Goal: Task Accomplishment & Management: Manage account settings

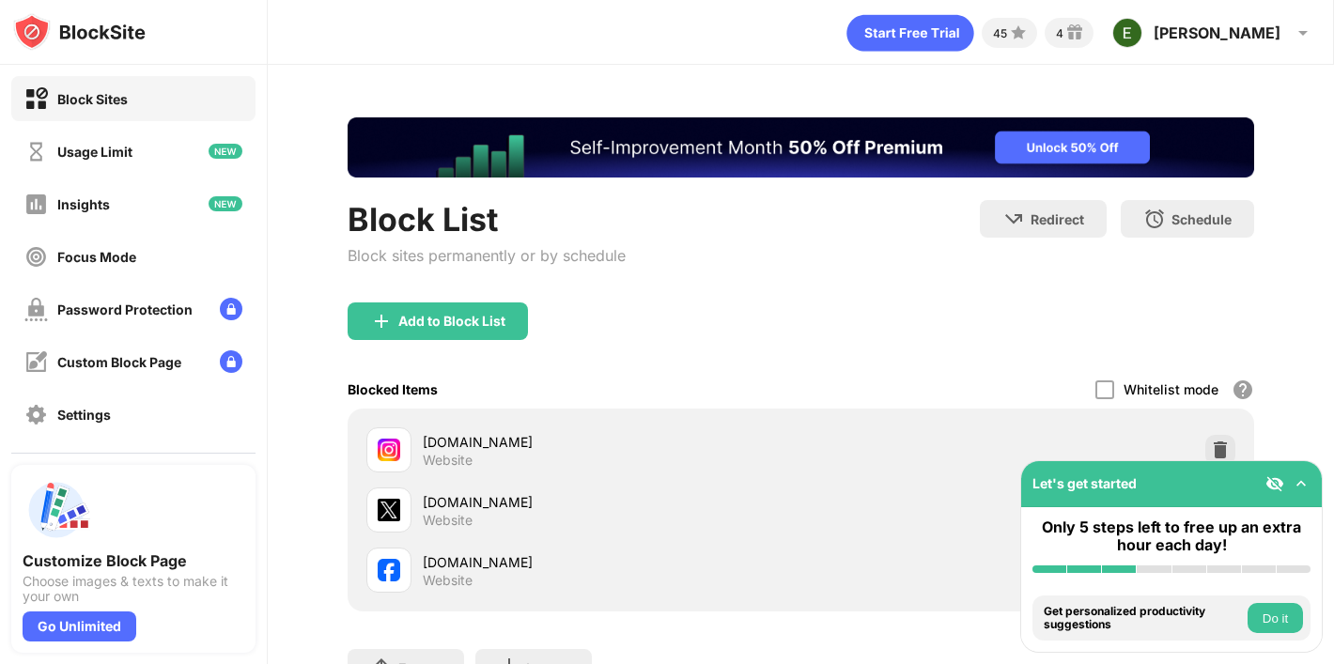
scroll to position [146, 0]
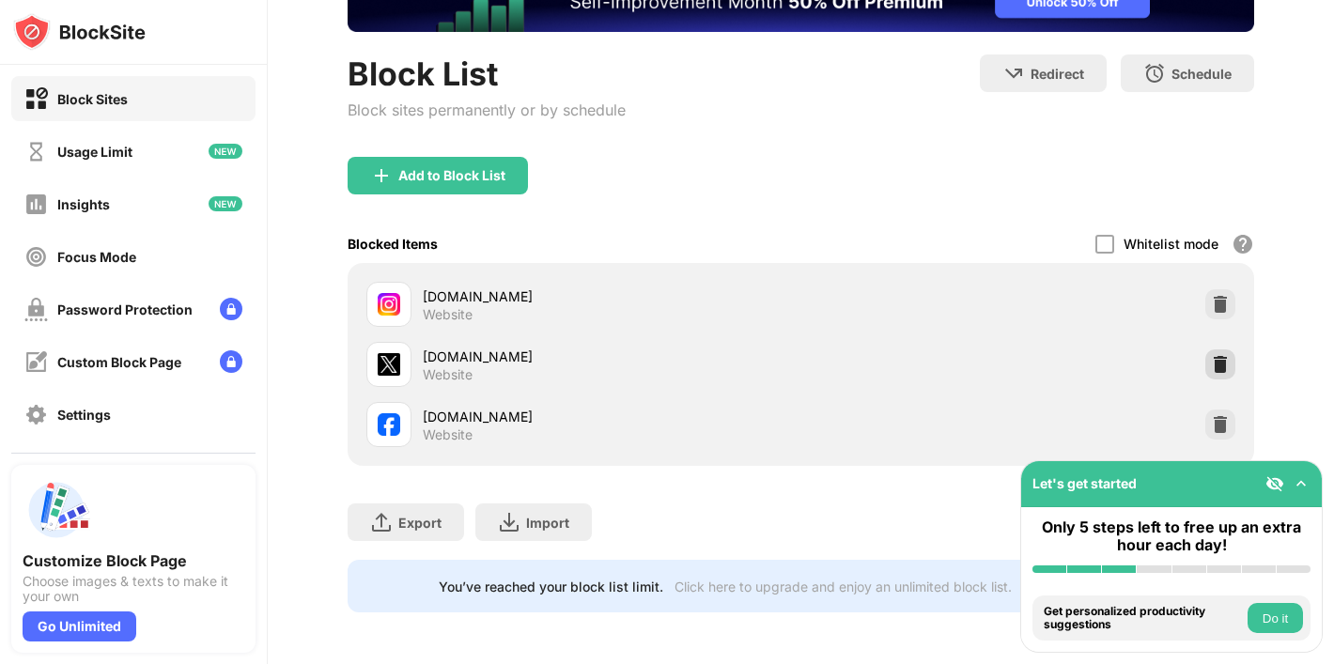
click at [1225, 365] on img at bounding box center [1220, 364] width 19 height 19
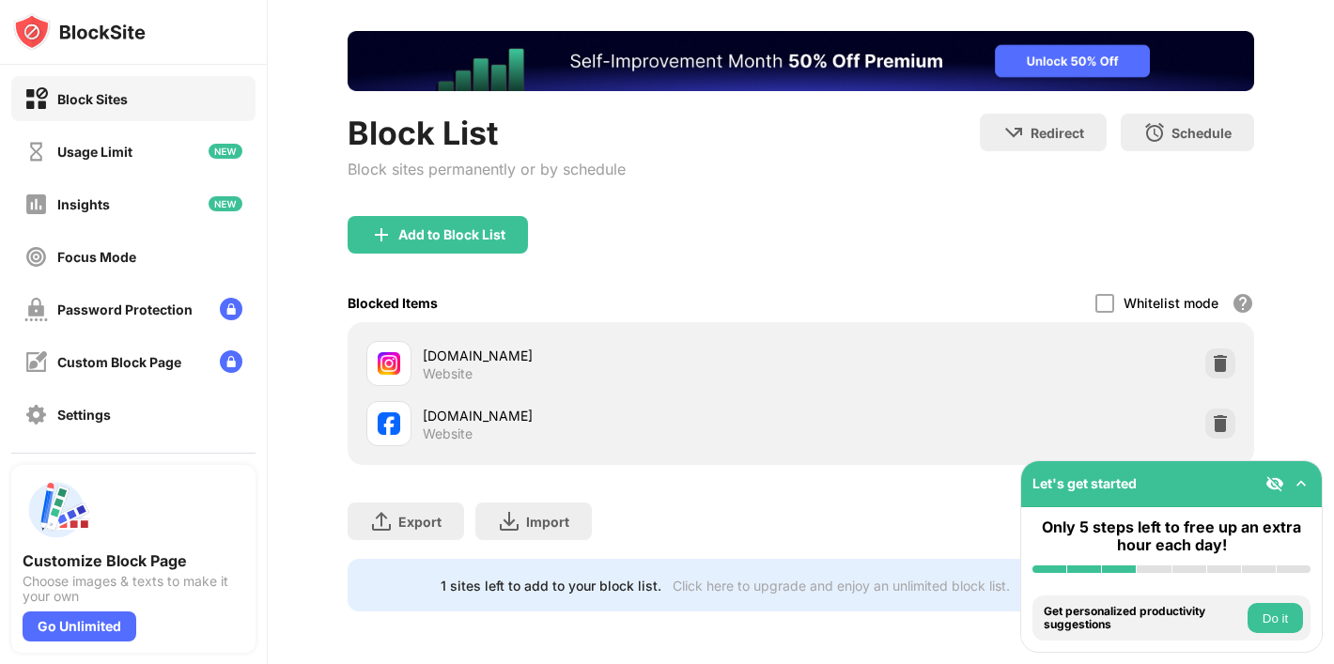
scroll to position [85, 0]
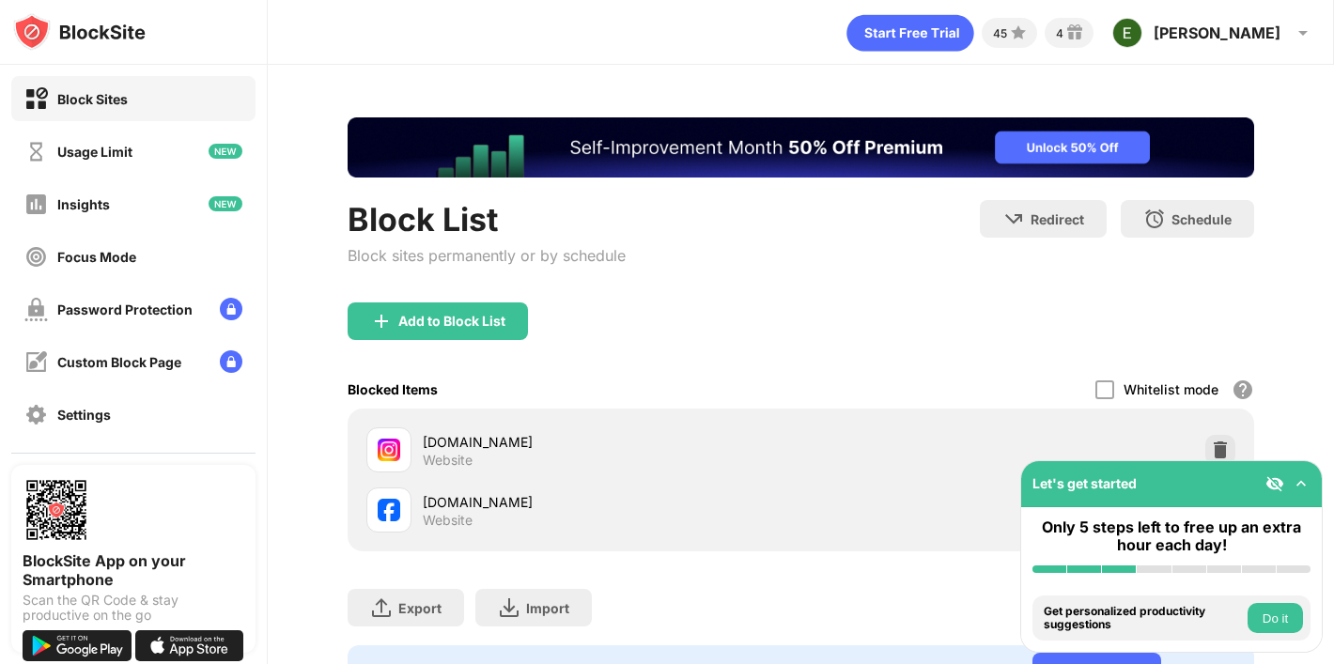
scroll to position [85, 0]
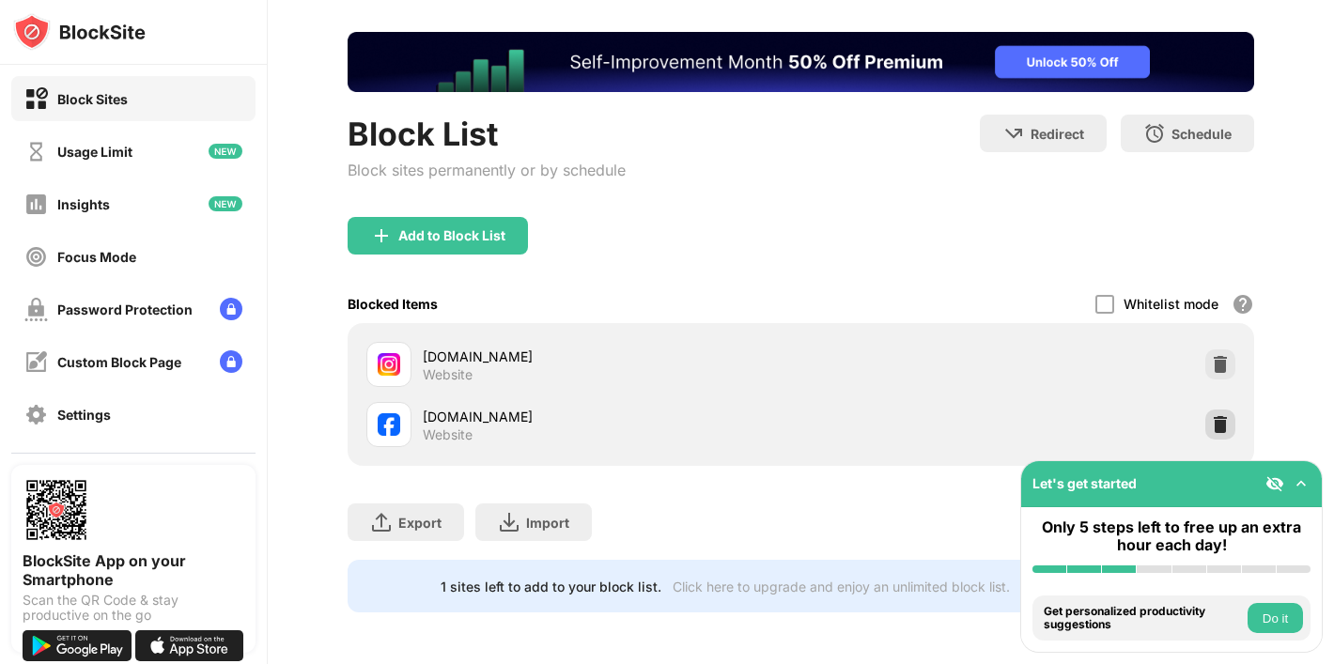
click at [1217, 422] on img at bounding box center [1220, 424] width 19 height 19
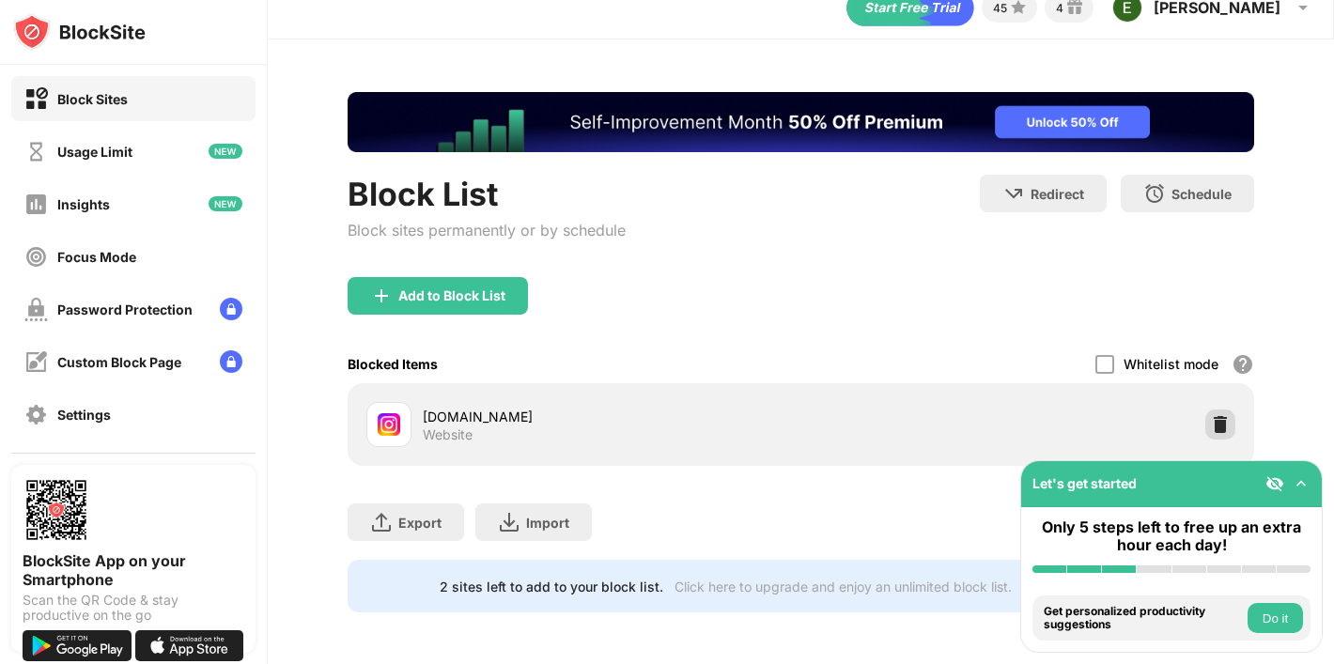
scroll to position [0, 0]
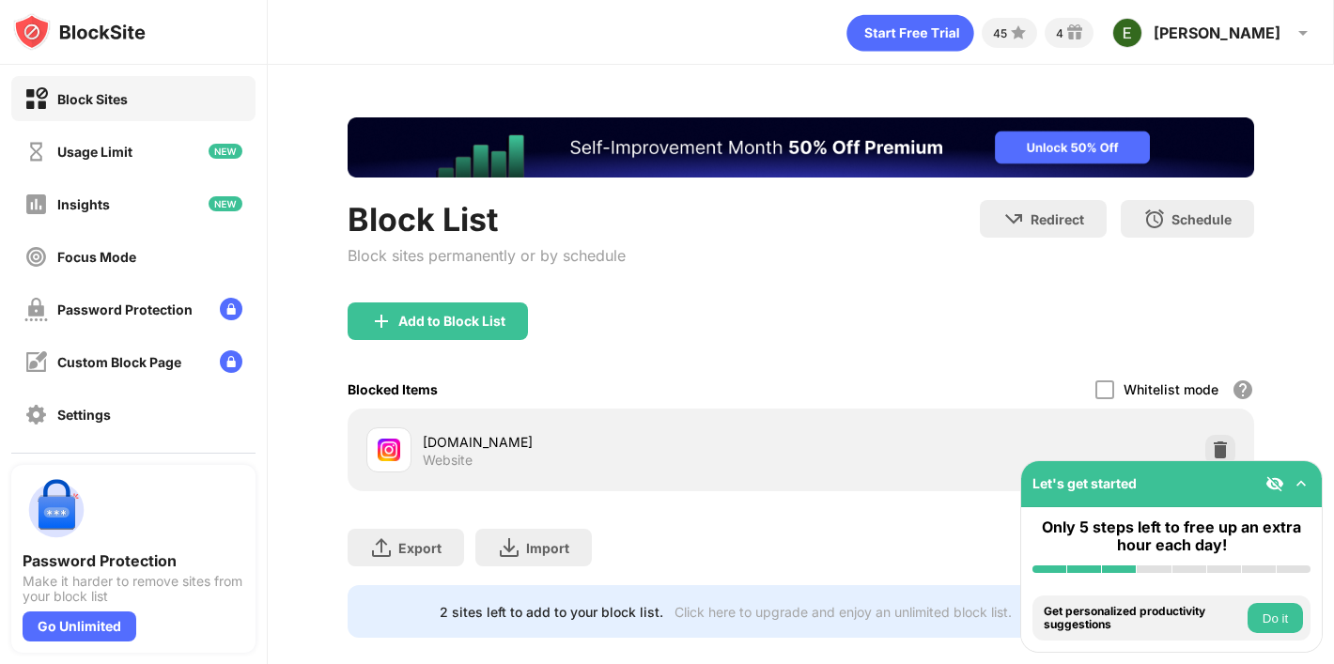
click at [449, 314] on div "Add to Block List" at bounding box center [451, 321] width 107 height 15
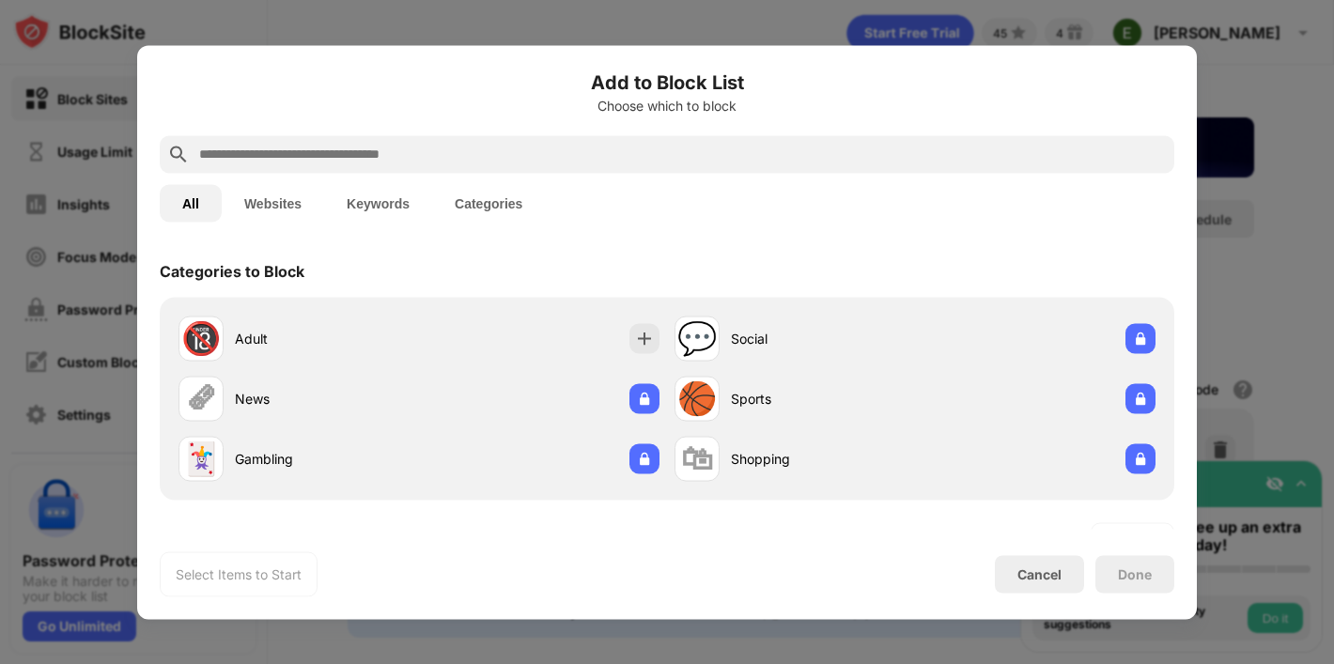
click at [270, 197] on button "Websites" at bounding box center [273, 203] width 102 height 38
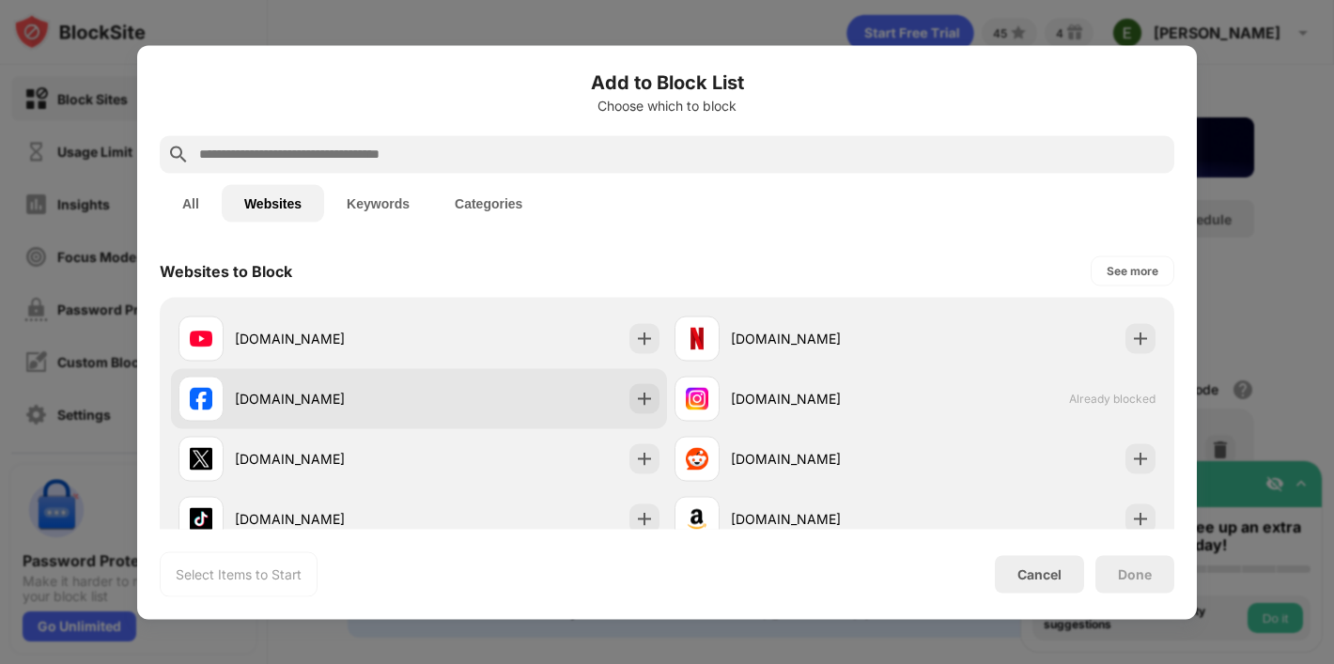
click at [246, 410] on div "[DOMAIN_NAME]" at bounding box center [299, 398] width 241 height 45
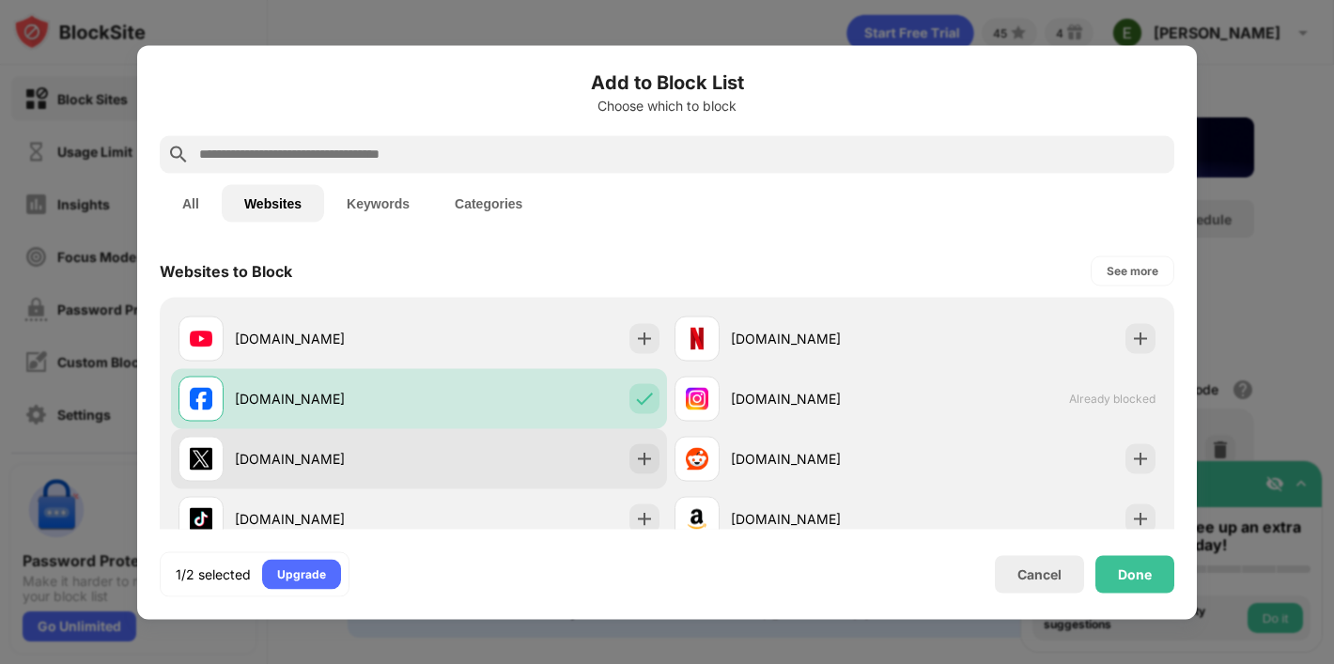
click at [241, 458] on div "[DOMAIN_NAME]" at bounding box center [327, 459] width 184 height 20
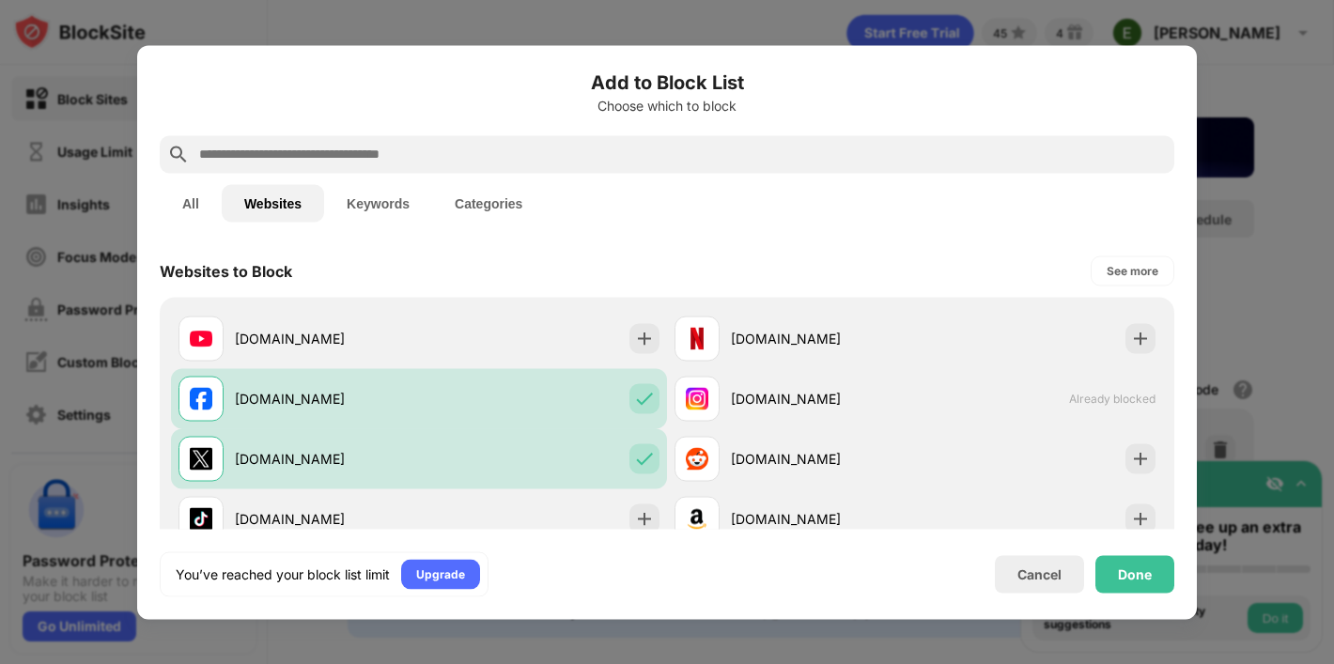
click at [1123, 555] on div "Done" at bounding box center [1134, 574] width 79 height 38
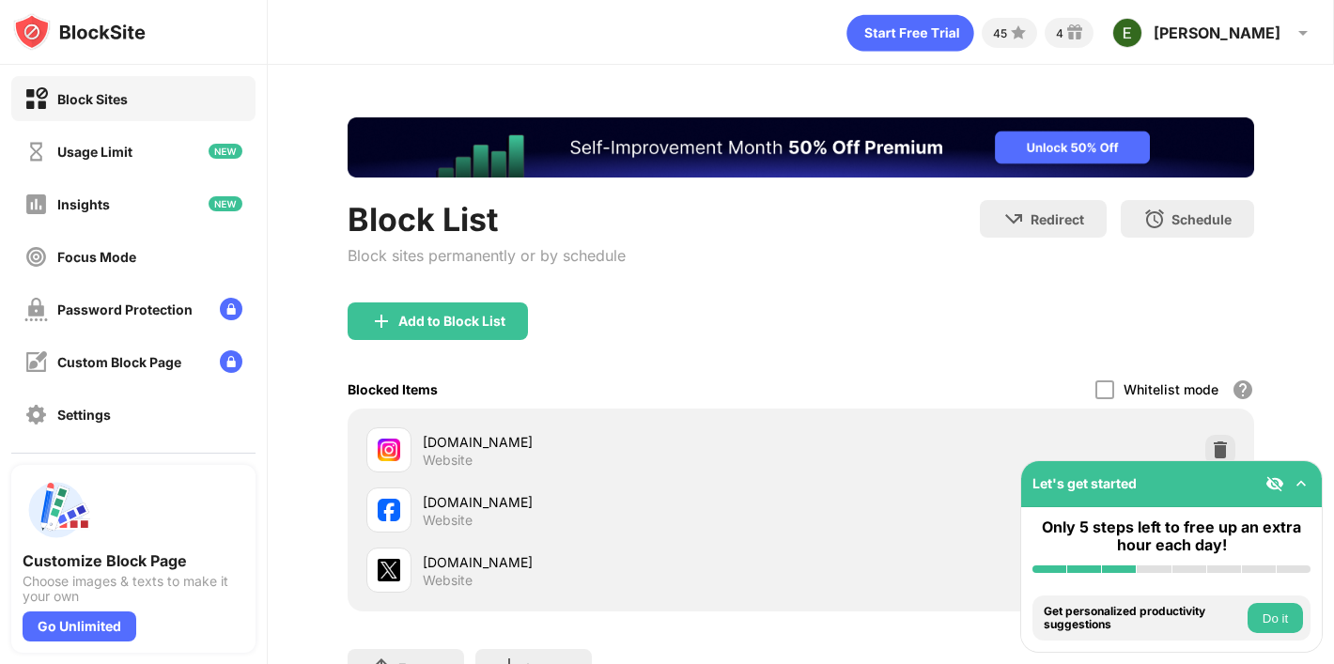
scroll to position [146, 0]
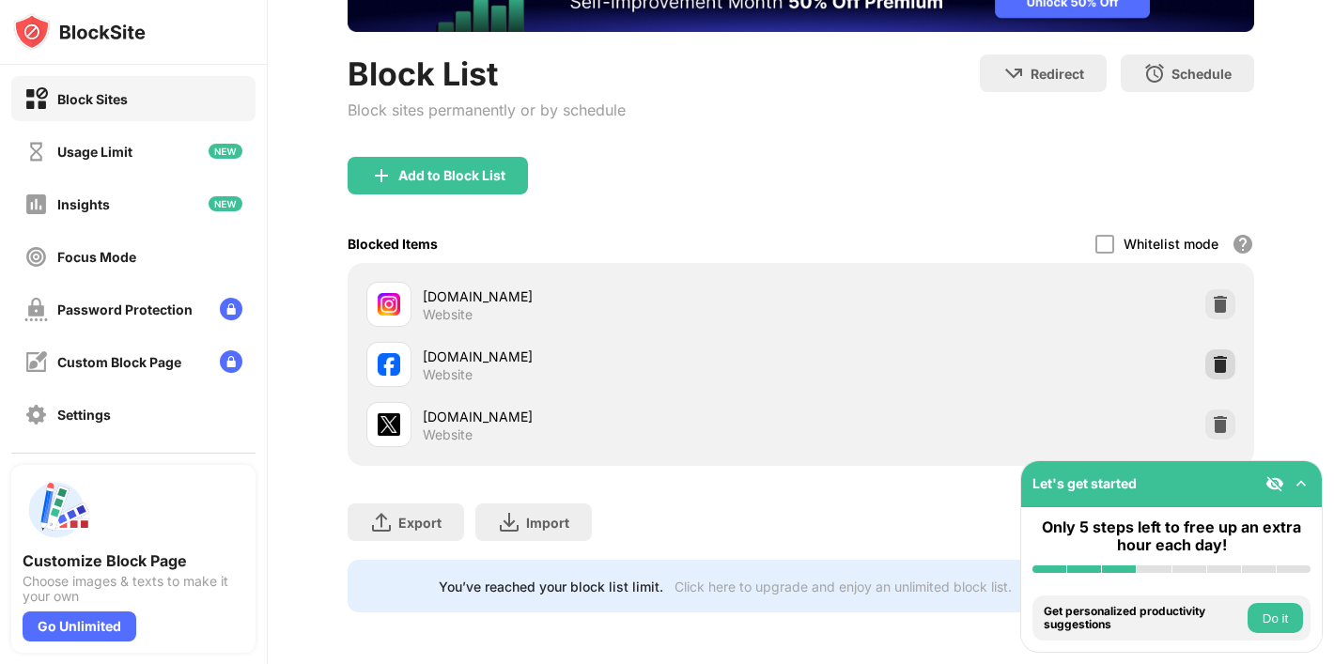
click at [1208, 367] on div at bounding box center [1220, 364] width 30 height 30
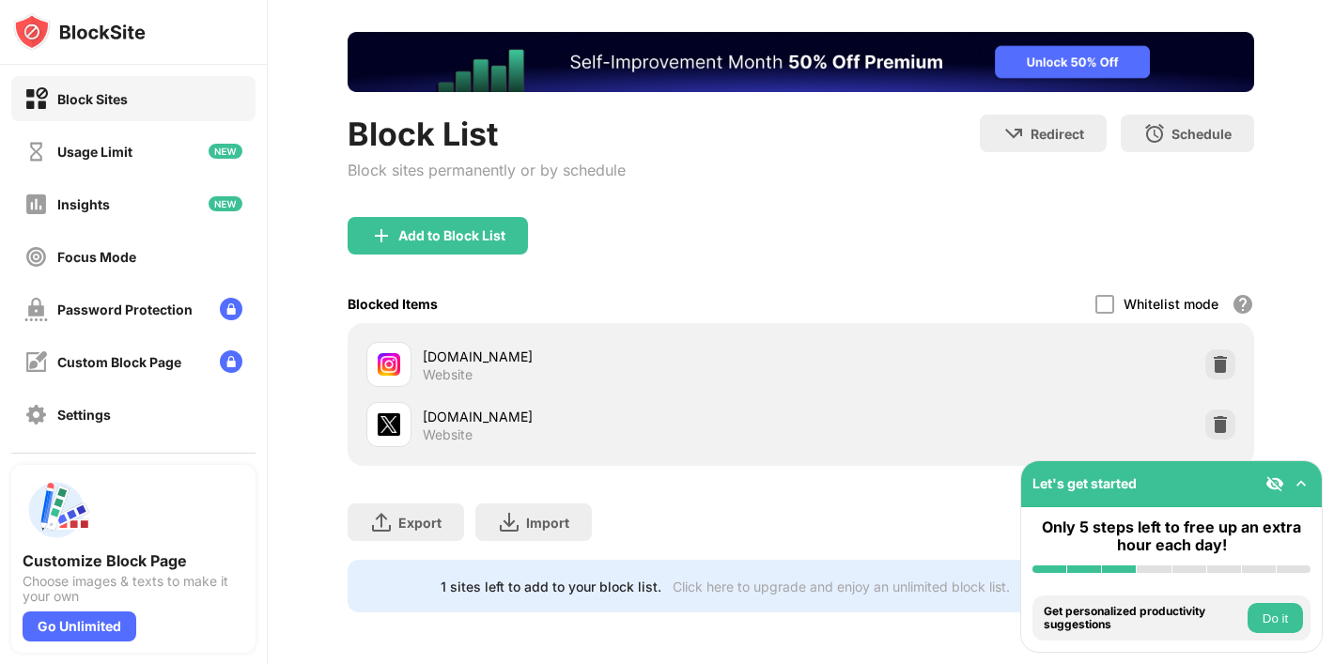
scroll to position [0, 0]
click at [435, 250] on div "Add to Block List" at bounding box center [438, 236] width 180 height 38
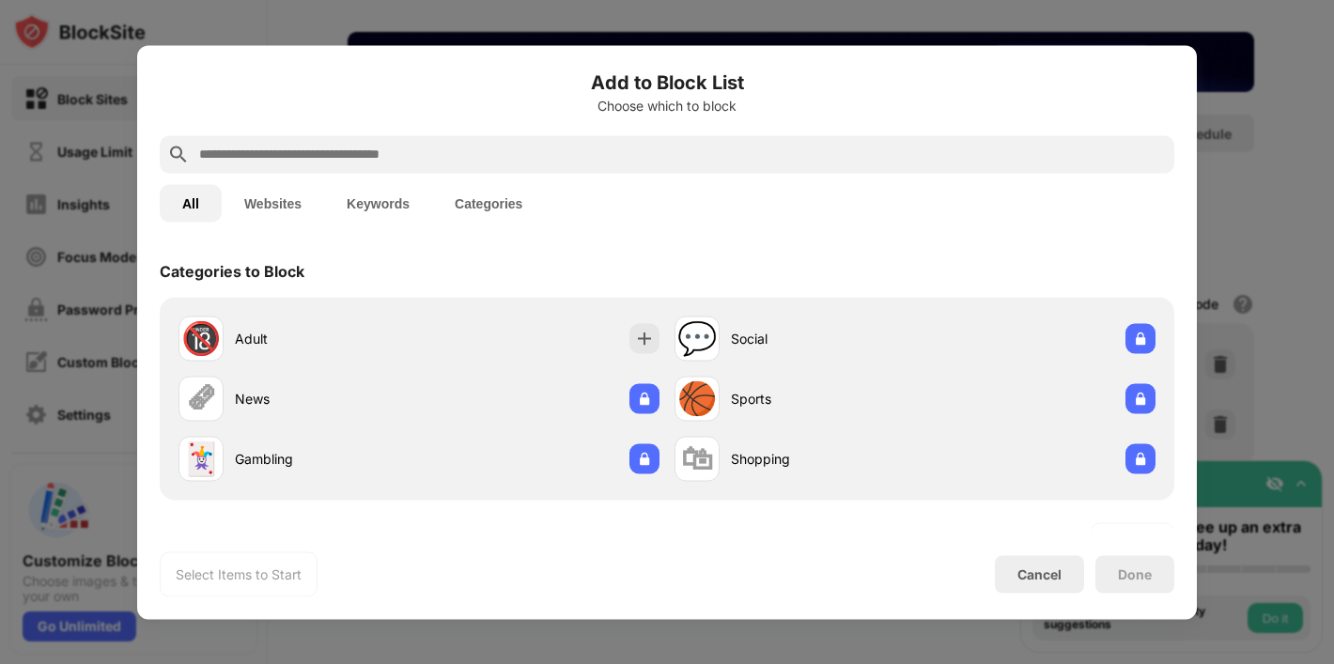
click at [255, 184] on button "Websites" at bounding box center [273, 203] width 102 height 38
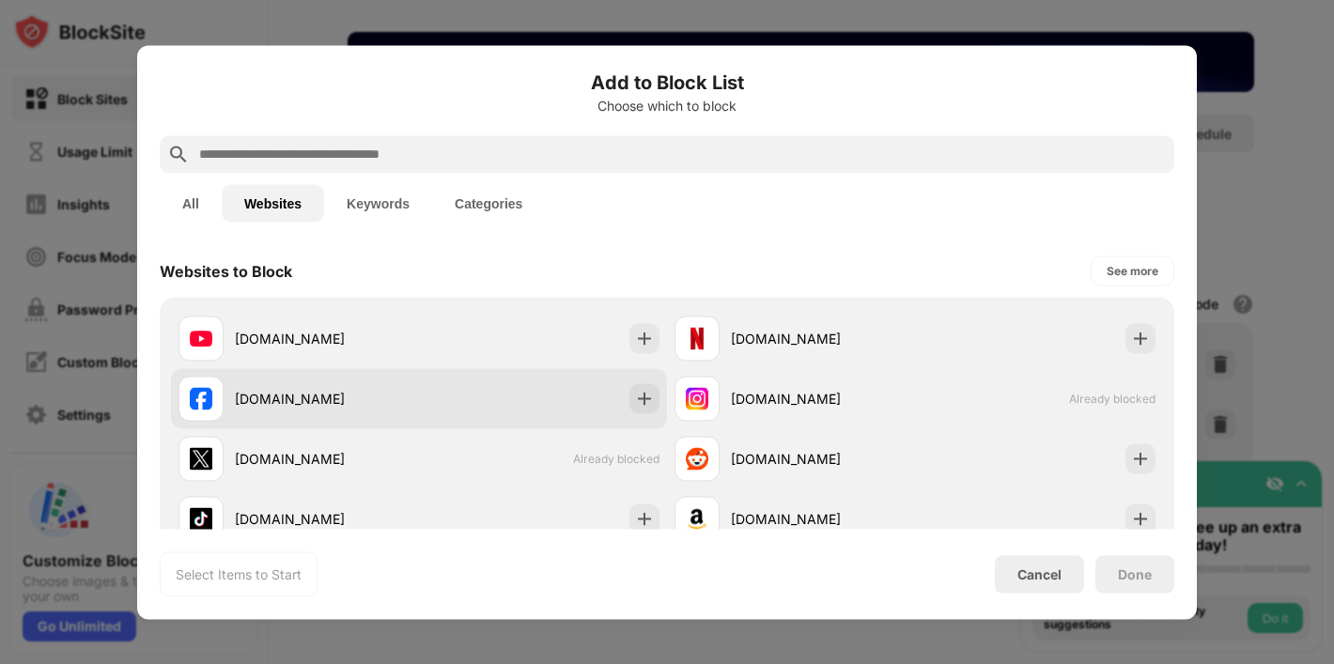
click at [274, 410] on div "[DOMAIN_NAME]" at bounding box center [299, 398] width 241 height 45
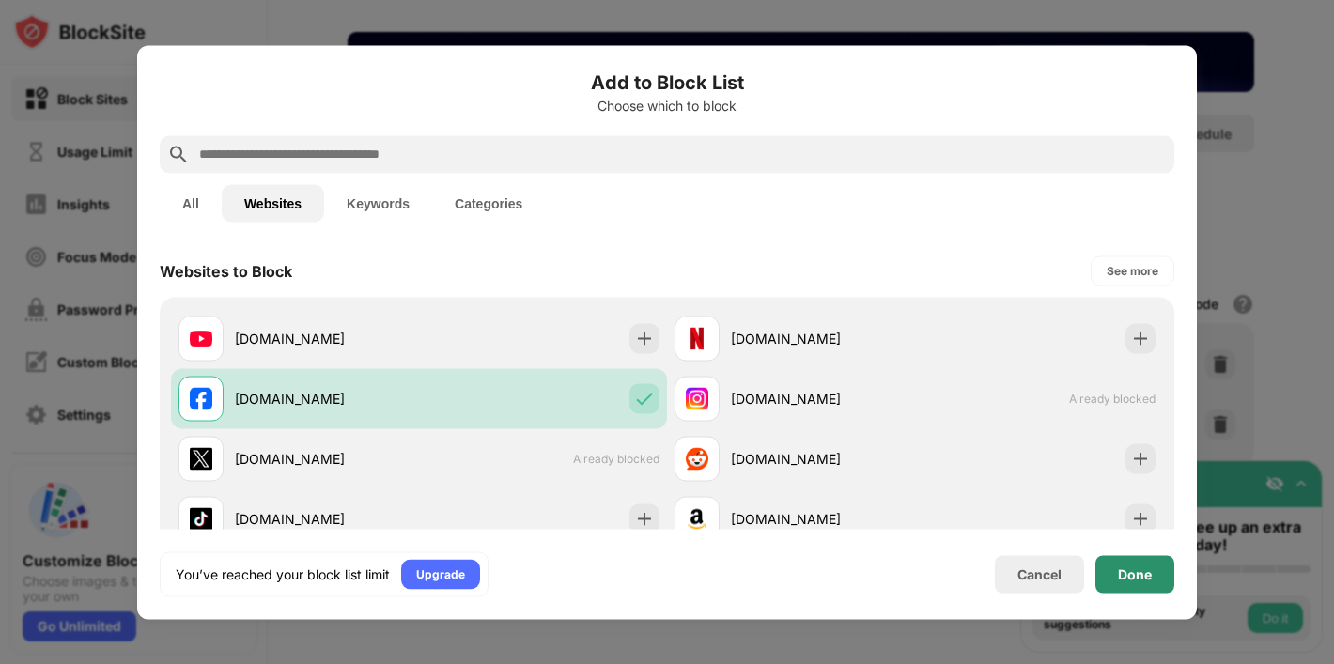
click at [1148, 577] on div "Done" at bounding box center [1135, 574] width 34 height 15
